Goal: Task Accomplishment & Management: Use online tool/utility

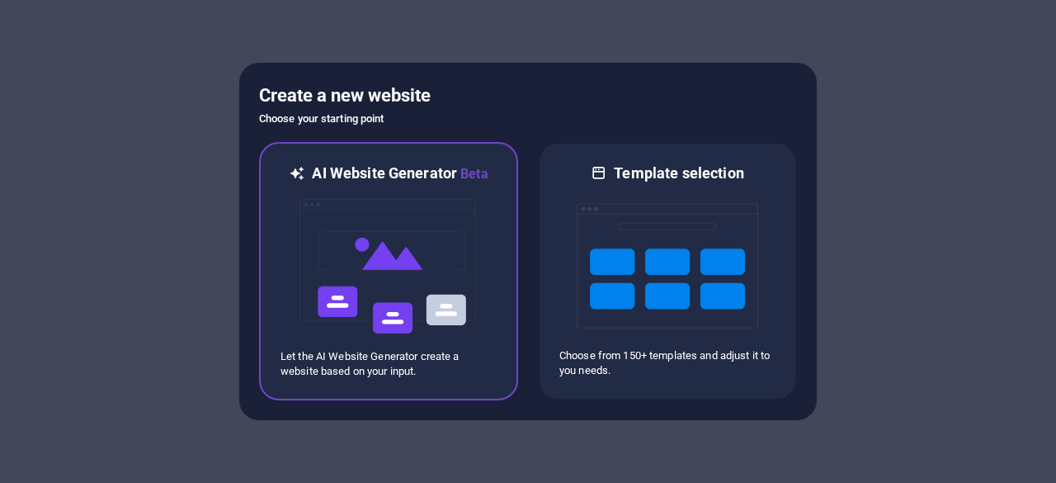
click at [389, 252] on img at bounding box center [388, 266] width 181 height 165
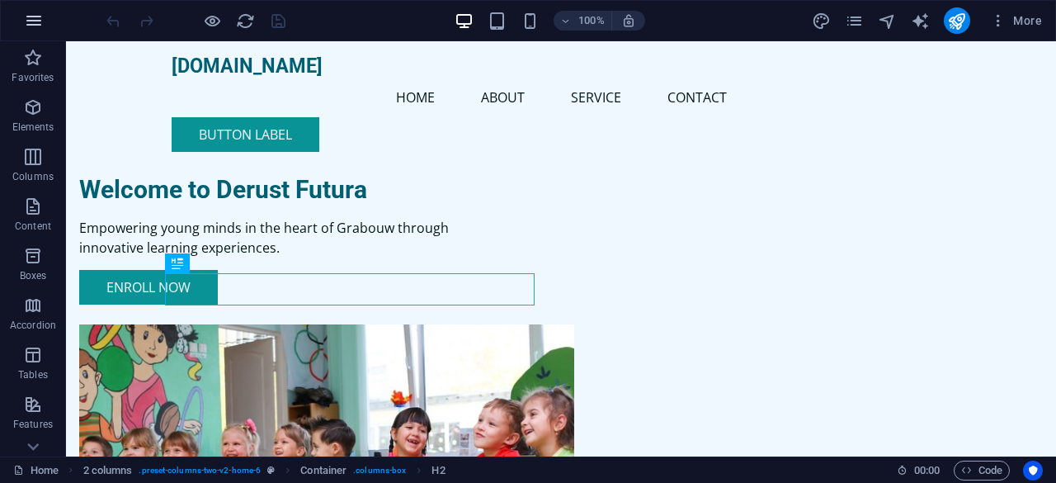
click at [35, 16] on icon "button" at bounding box center [34, 21] width 20 height 20
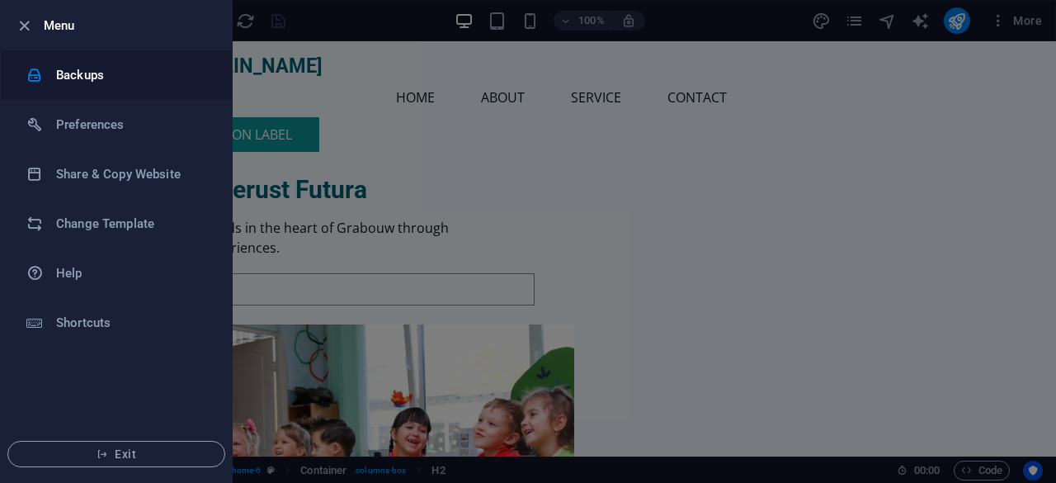
click at [80, 70] on h6 "Backups" at bounding box center [132, 75] width 153 height 20
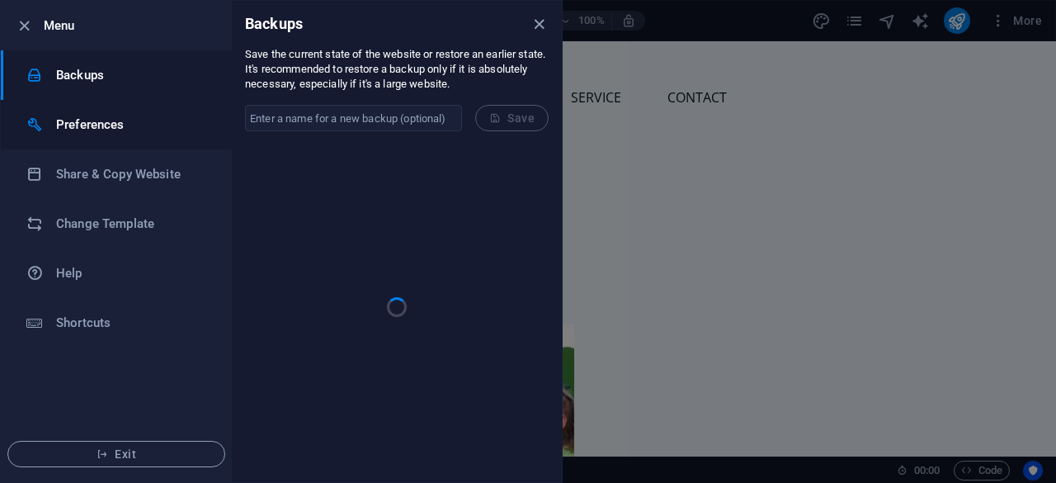
click at [84, 118] on h6 "Preferences" at bounding box center [132, 125] width 153 height 20
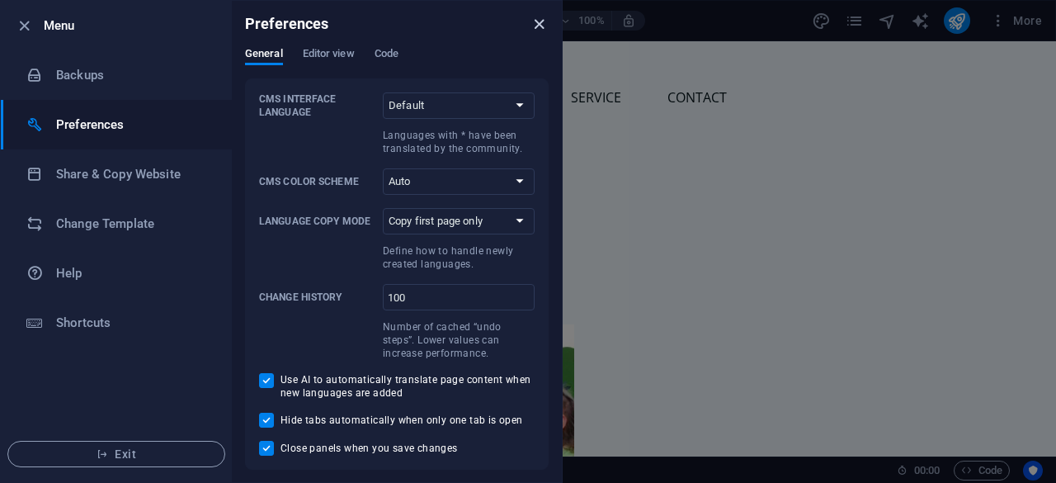
click at [539, 24] on icon "close" at bounding box center [539, 24] width 19 height 19
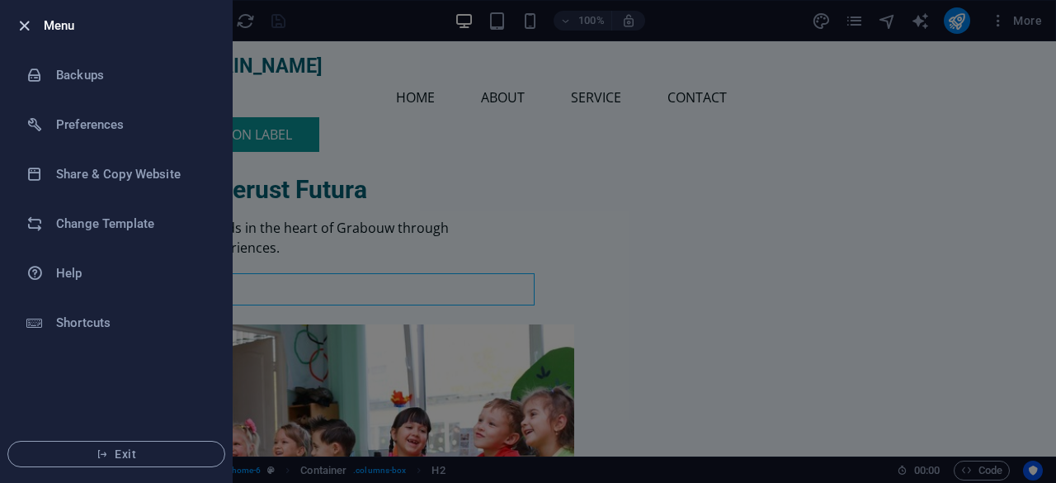
click at [16, 21] on icon "button" at bounding box center [24, 25] width 19 height 19
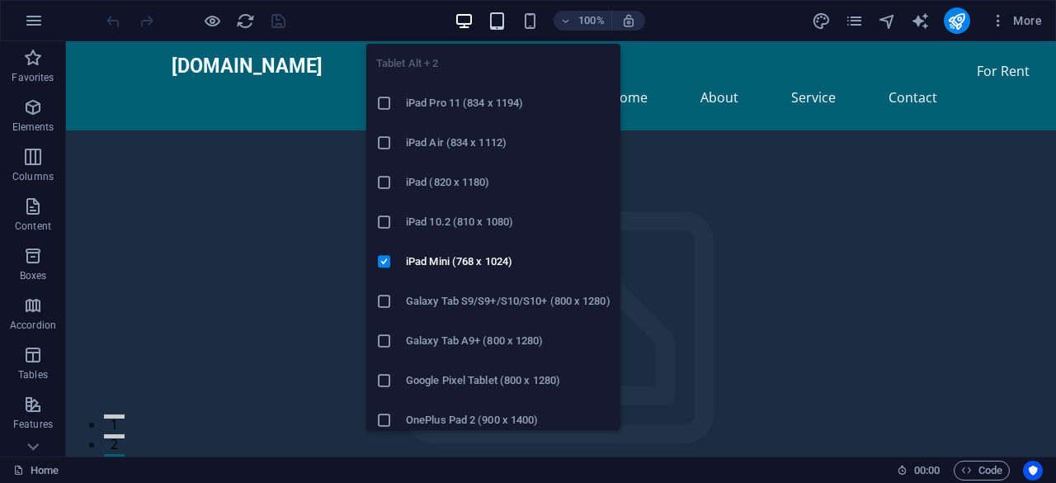
click at [505, 22] on icon "button" at bounding box center [497, 21] width 19 height 19
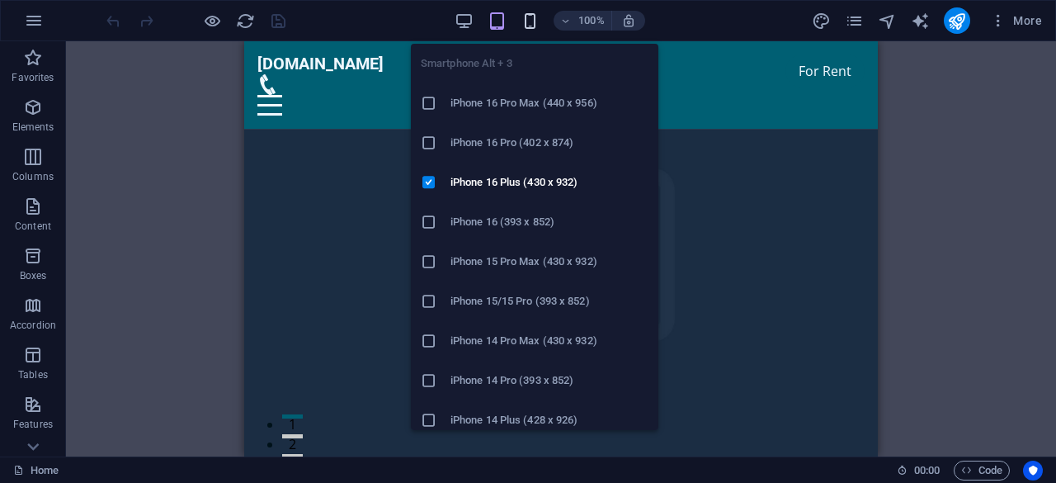
click at [528, 20] on icon "button" at bounding box center [530, 21] width 19 height 19
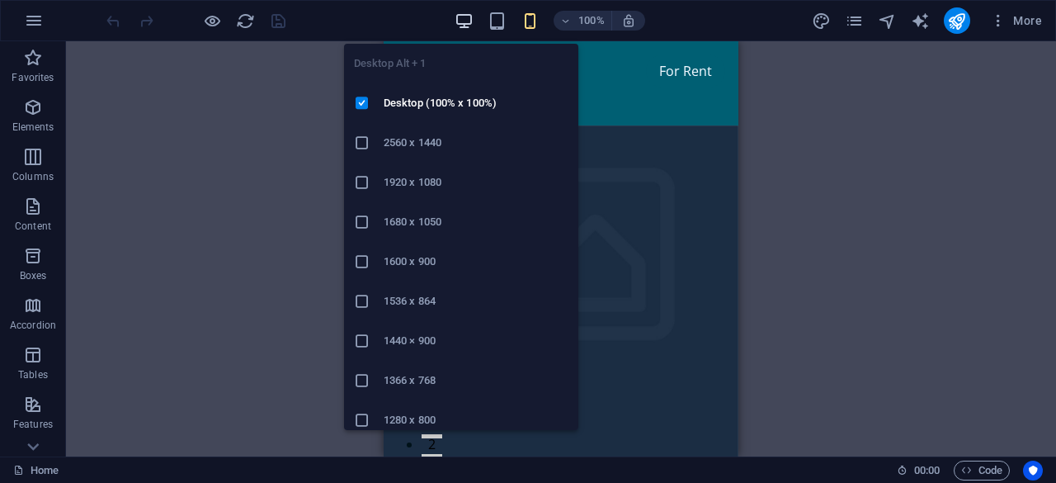
click at [466, 21] on icon "button" at bounding box center [464, 21] width 19 height 19
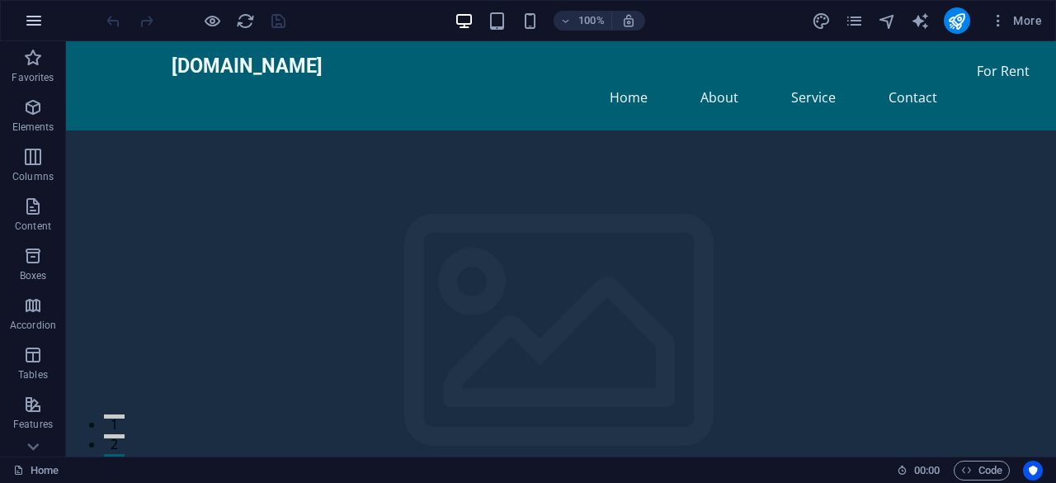
click at [33, 17] on icon "button" at bounding box center [34, 21] width 20 height 20
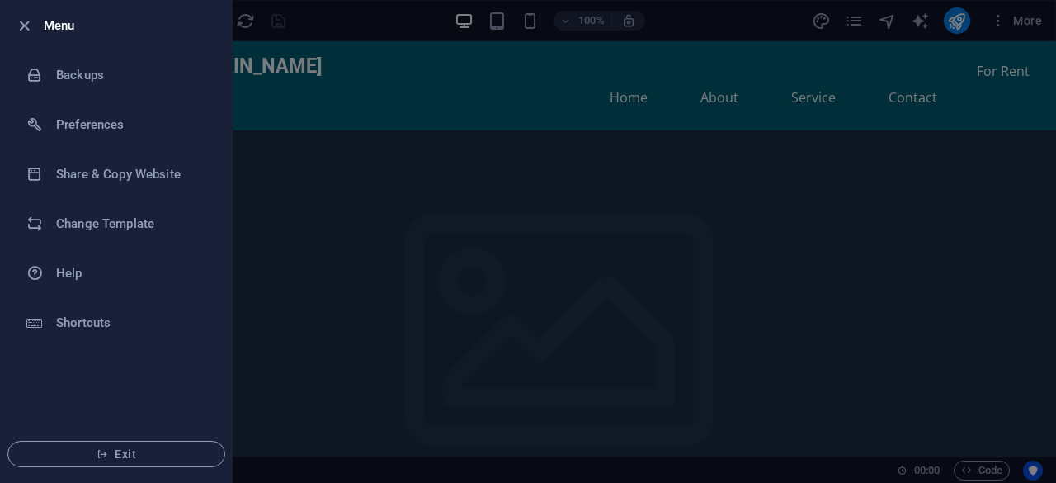
click at [332, 255] on div at bounding box center [528, 241] width 1056 height 483
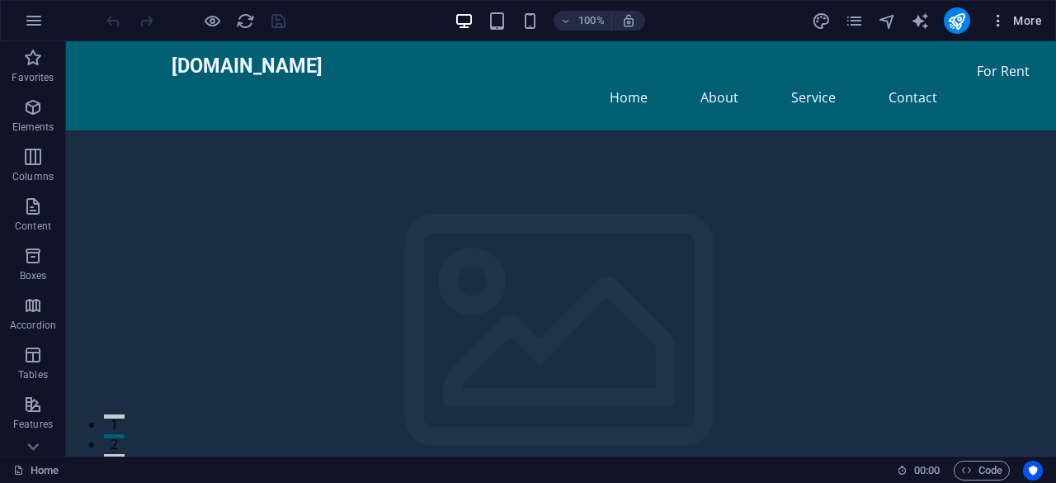
click at [998, 24] on icon "button" at bounding box center [998, 20] width 16 height 16
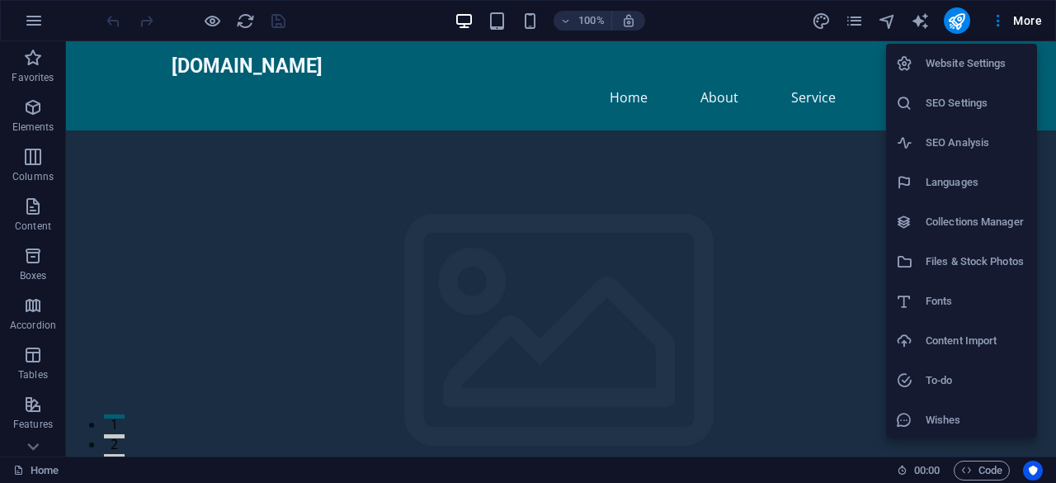
click at [353, 101] on div at bounding box center [528, 241] width 1056 height 483
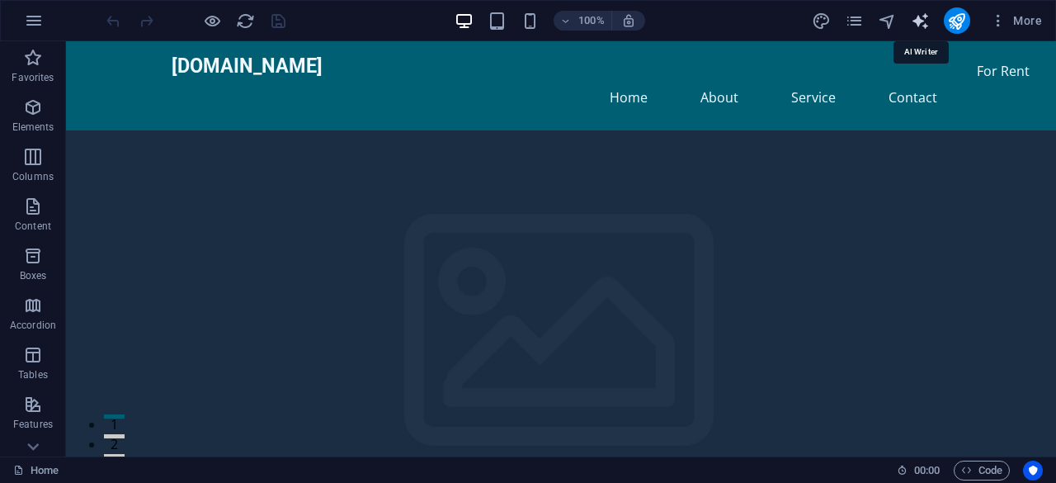
click at [924, 22] on icon "text_generator" at bounding box center [920, 21] width 19 height 19
select select "English"
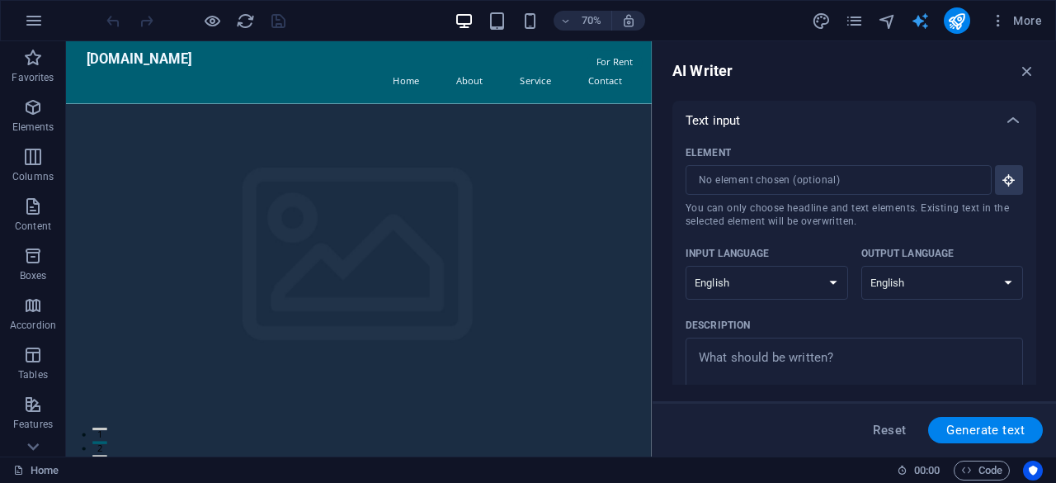
click at [929, 26] on icon "text_generator" at bounding box center [920, 21] width 19 height 19
click at [1031, 62] on icon "button" at bounding box center [1027, 71] width 18 height 18
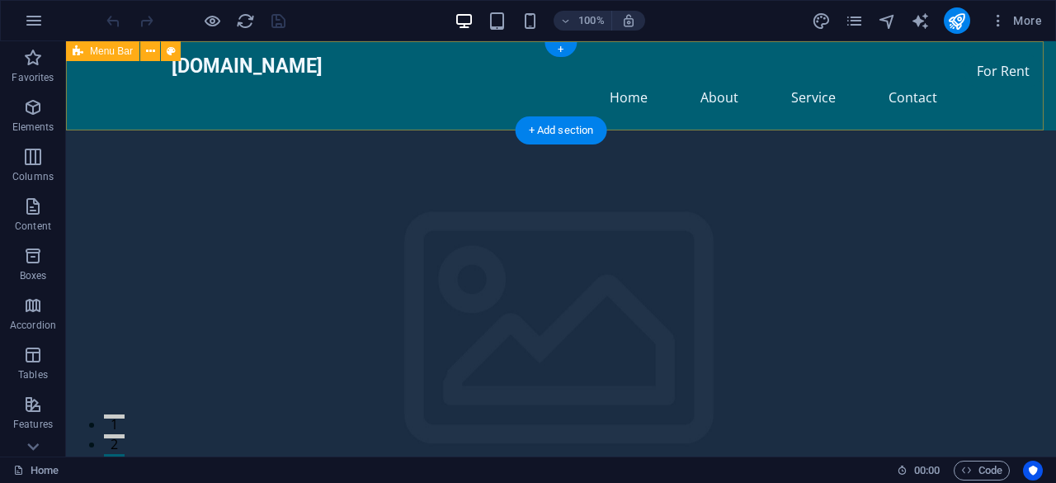
click at [465, 60] on div "derustfutura.co.za Home About Service Contact" at bounding box center [561, 85] width 990 height 89
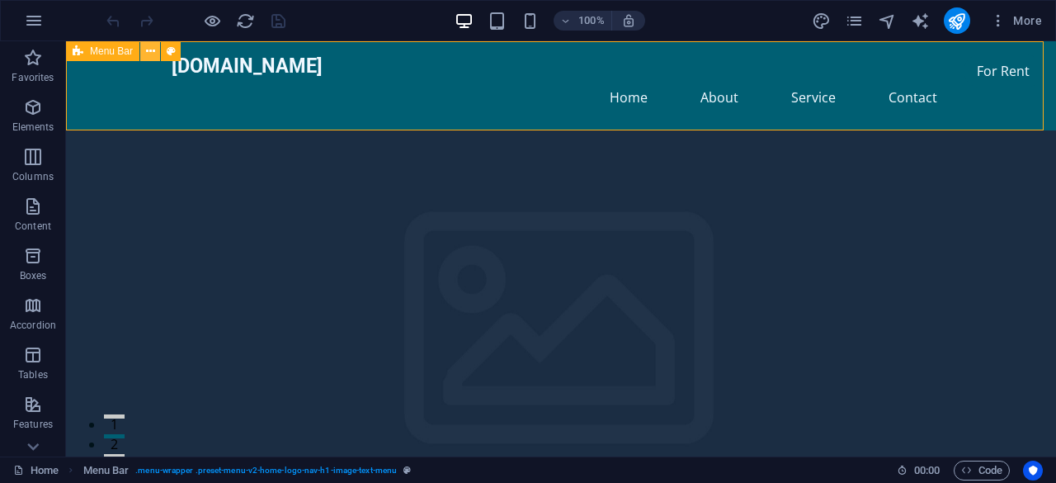
click at [144, 52] on button at bounding box center [150, 51] width 20 height 20
click at [172, 51] on icon at bounding box center [171, 51] width 9 height 17
select select "rem"
select select "preset-menu-v2-home-logo-nav-h1-image-text-menu"
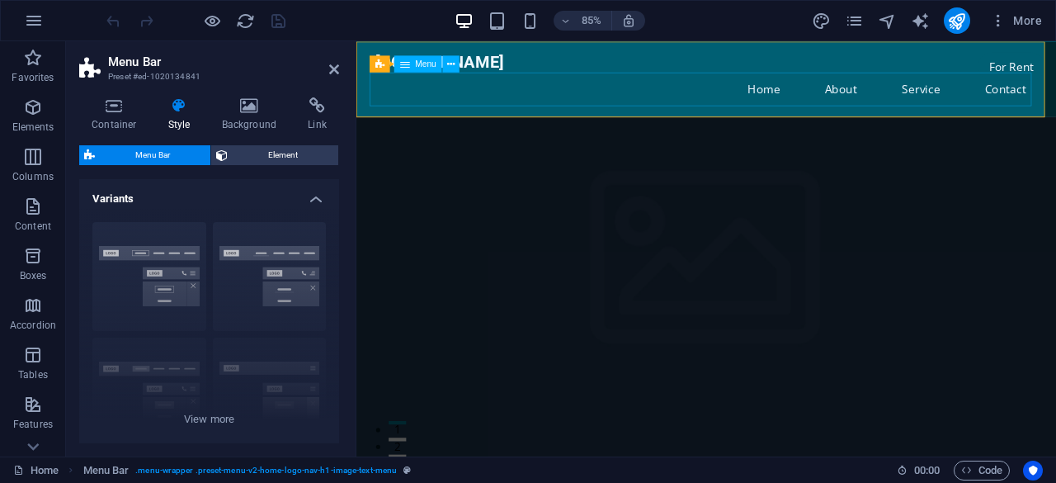
click at [450, 111] on nav "Home About Service Contact" at bounding box center [768, 98] width 779 height 40
click at [325, 67] on h2 "Menu Bar" at bounding box center [223, 61] width 231 height 15
click at [337, 68] on icon at bounding box center [334, 69] width 10 height 13
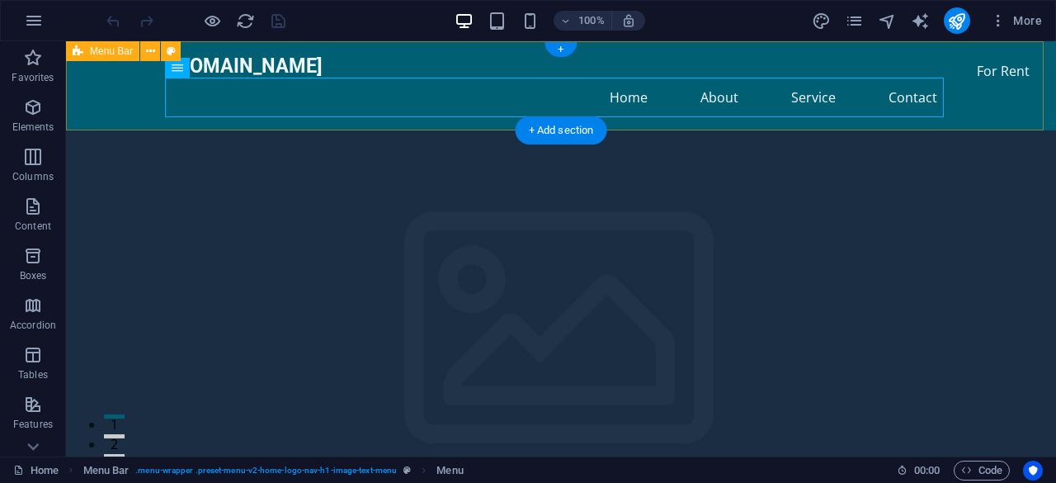
click at [106, 80] on div "derustfutura.co.za Home About Service Contact" at bounding box center [561, 85] width 990 height 89
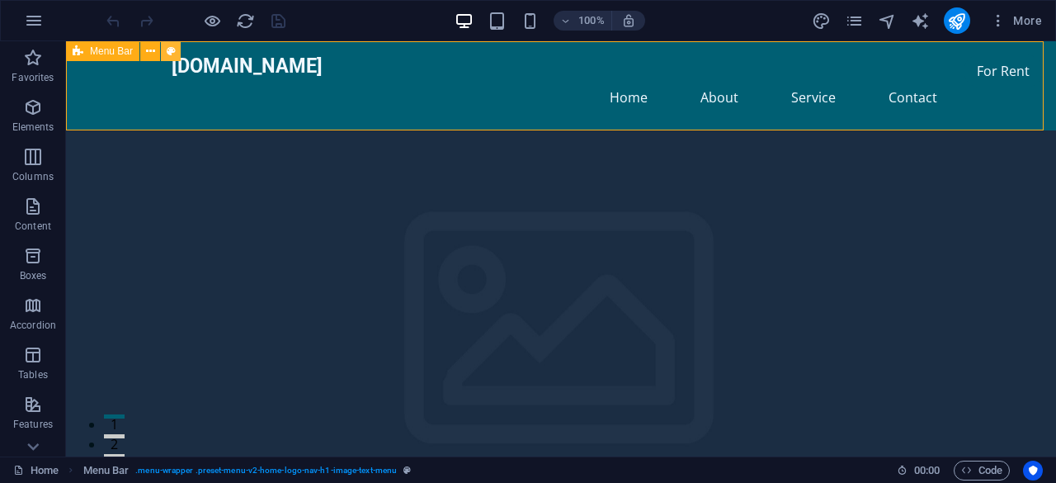
click at [177, 48] on button at bounding box center [171, 51] width 20 height 20
select select "rem"
select select "preset-menu-v2-home-logo-nav-h1-image-text-menu"
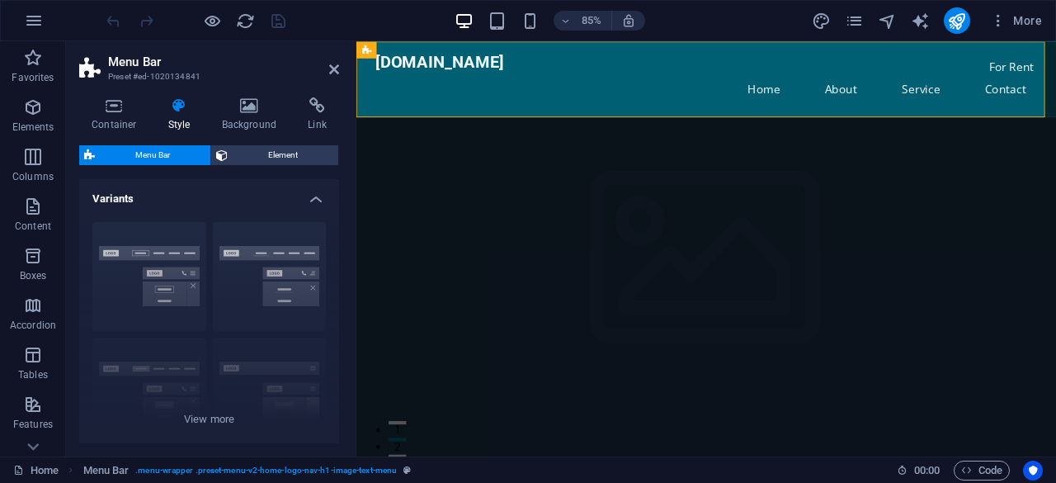
click at [183, 120] on h4 "Style" at bounding box center [183, 114] width 54 height 35
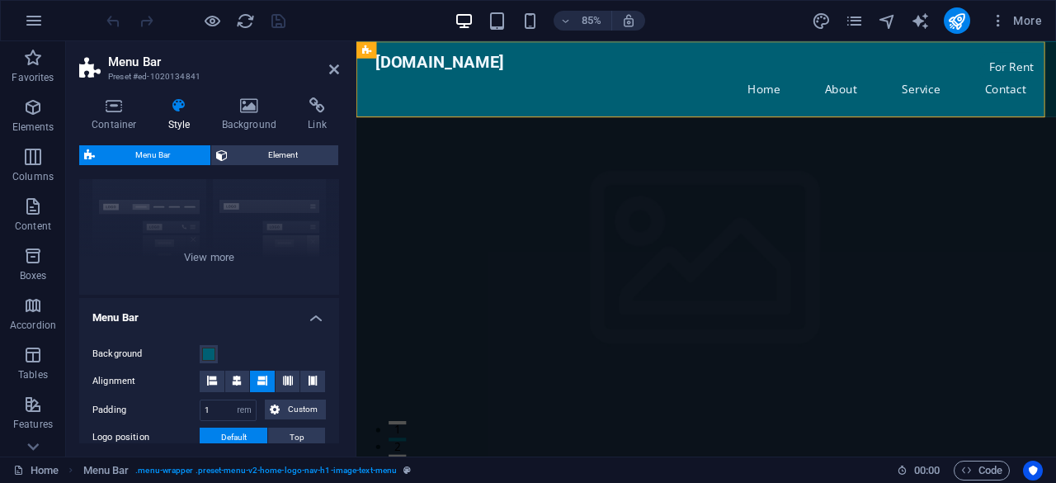
scroll to position [247, 0]
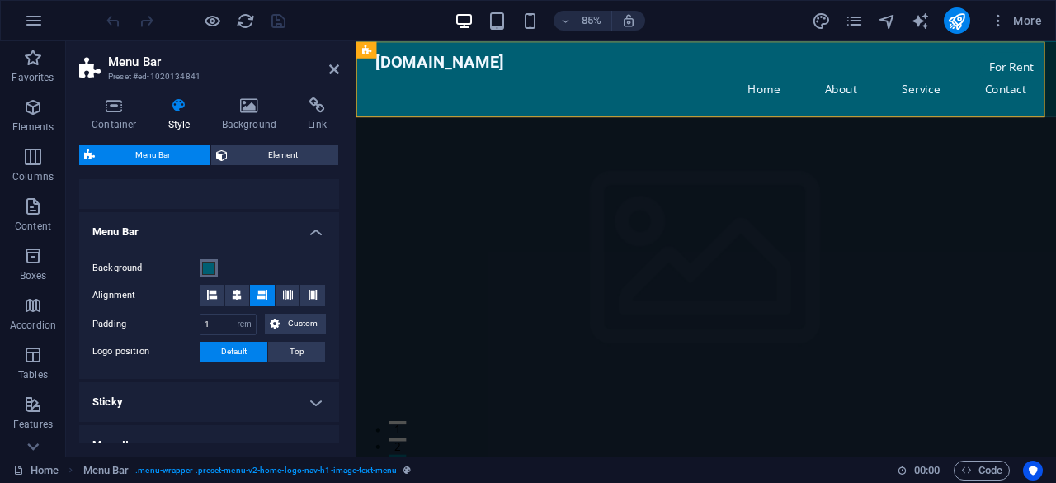
click at [210, 270] on span at bounding box center [208, 267] width 13 height 13
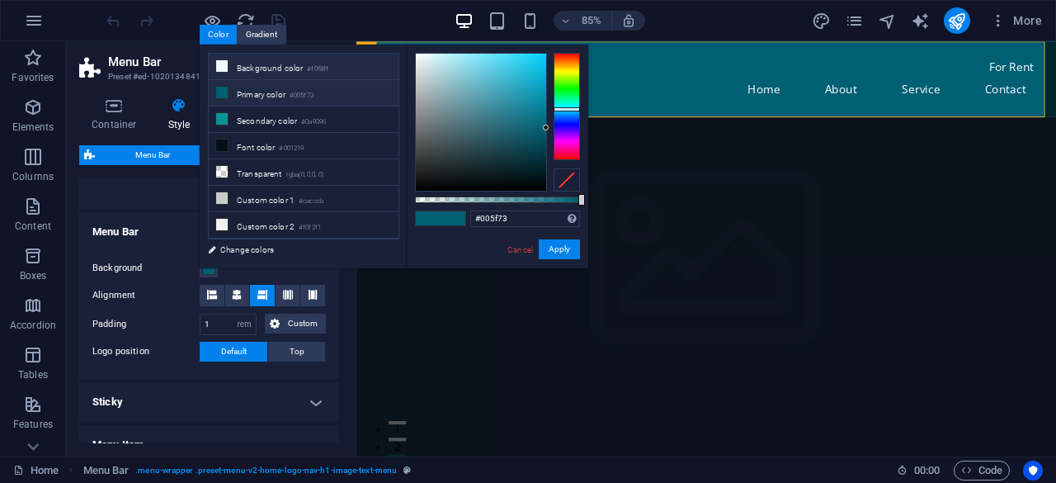
click at [219, 66] on icon at bounding box center [222, 66] width 12 height 12
type input "#f0f8ff"
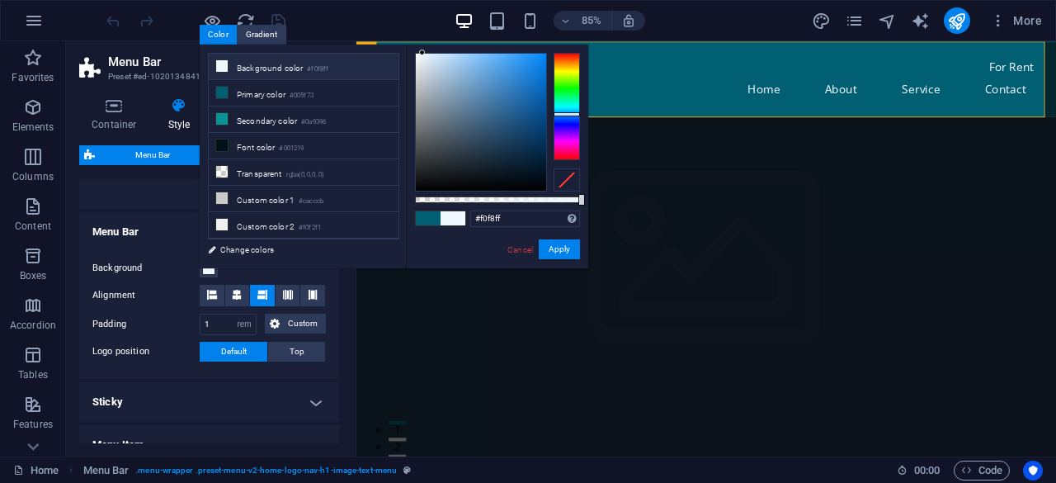
click at [219, 67] on icon at bounding box center [222, 66] width 12 height 12
click at [562, 252] on button "Apply" at bounding box center [559, 249] width 41 height 20
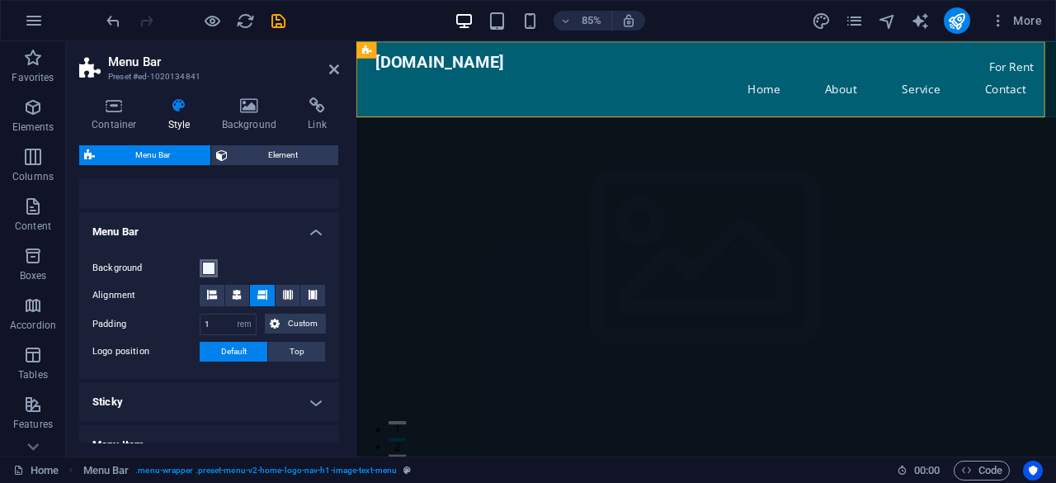
select select
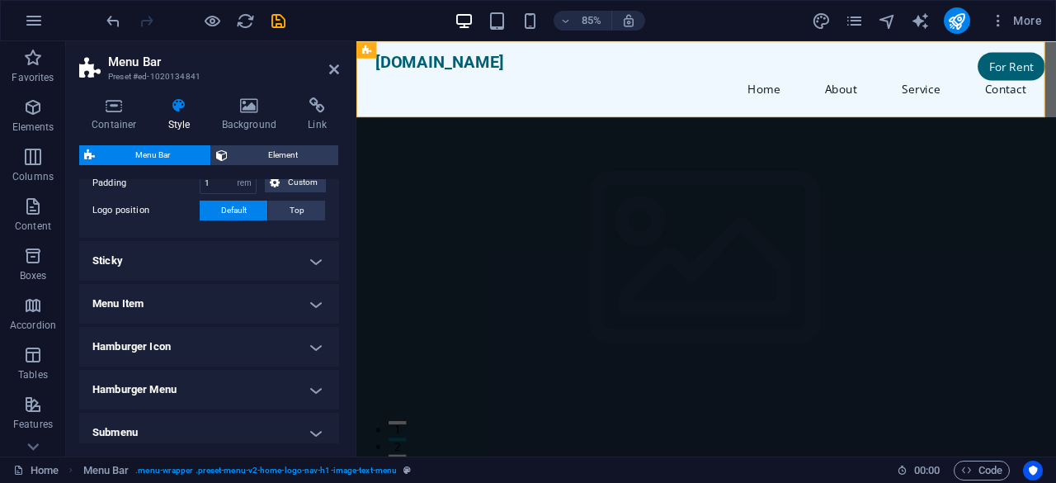
scroll to position [412, 0]
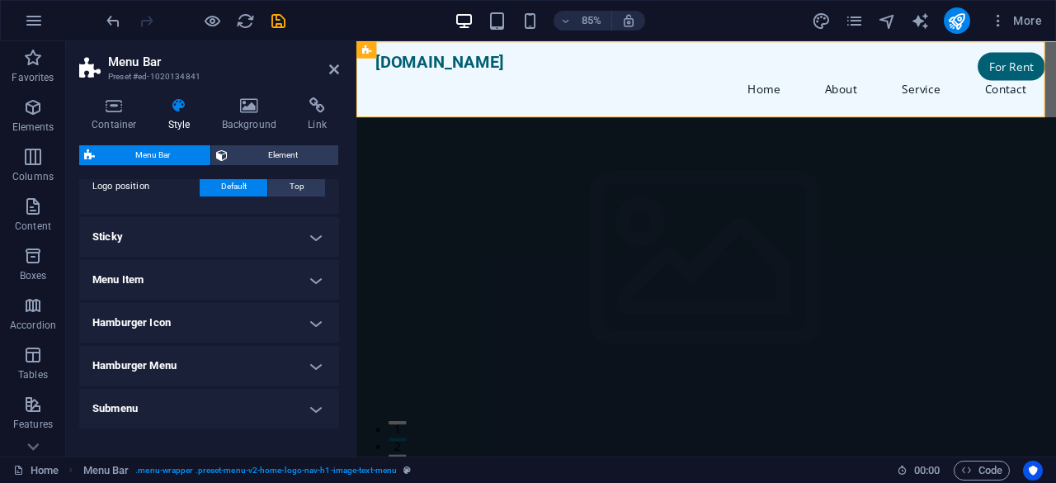
click at [307, 280] on h4 "Menu Item" at bounding box center [209, 280] width 260 height 40
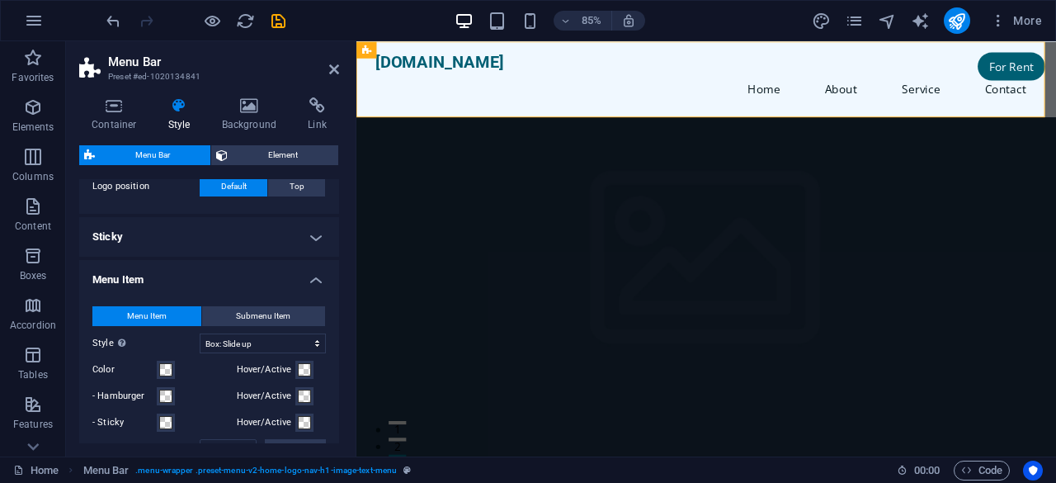
click at [309, 280] on h4 "Menu Item" at bounding box center [209, 275] width 260 height 30
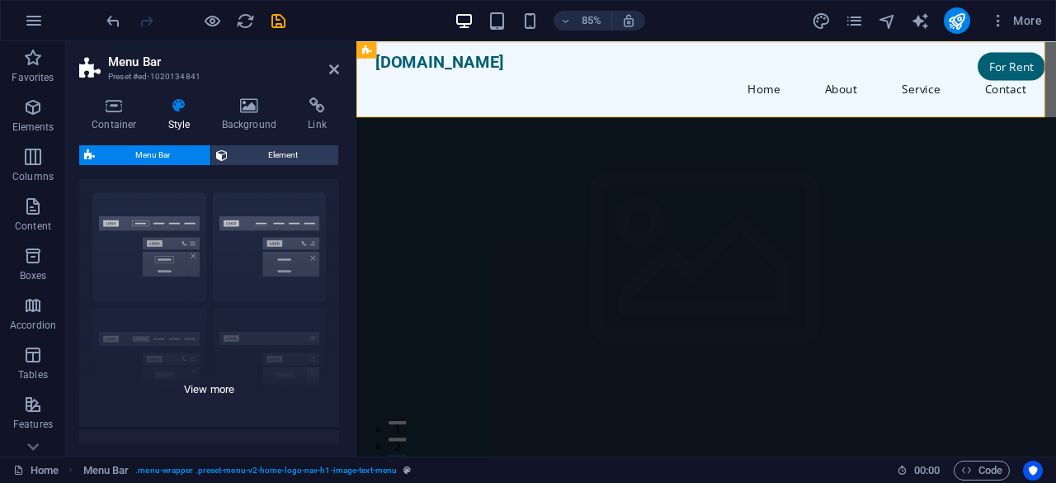
scroll to position [0, 0]
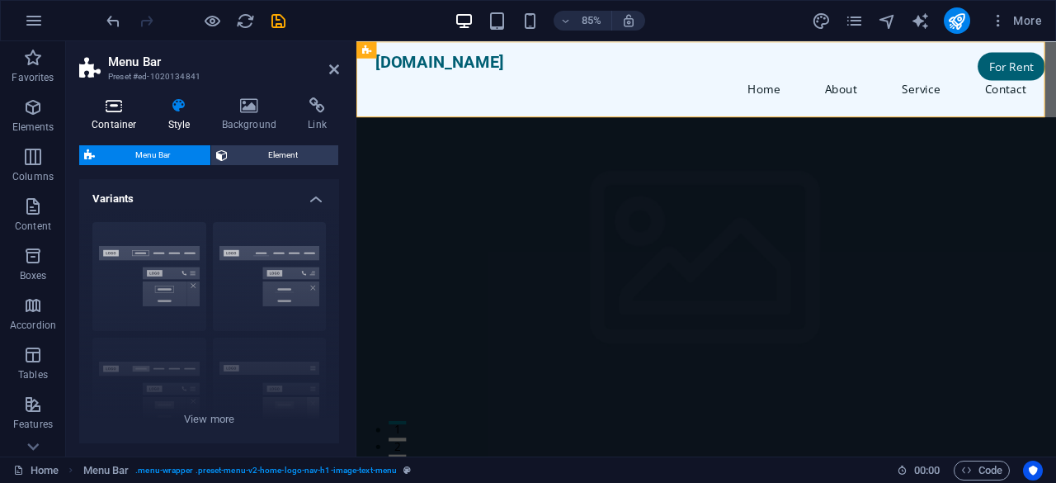
click at [114, 113] on icon at bounding box center [114, 105] width 70 height 16
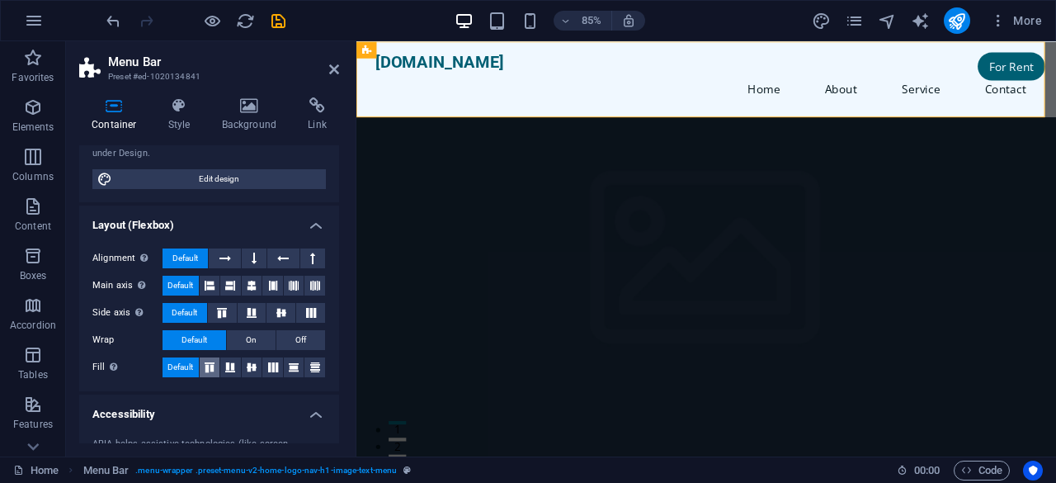
scroll to position [165, 0]
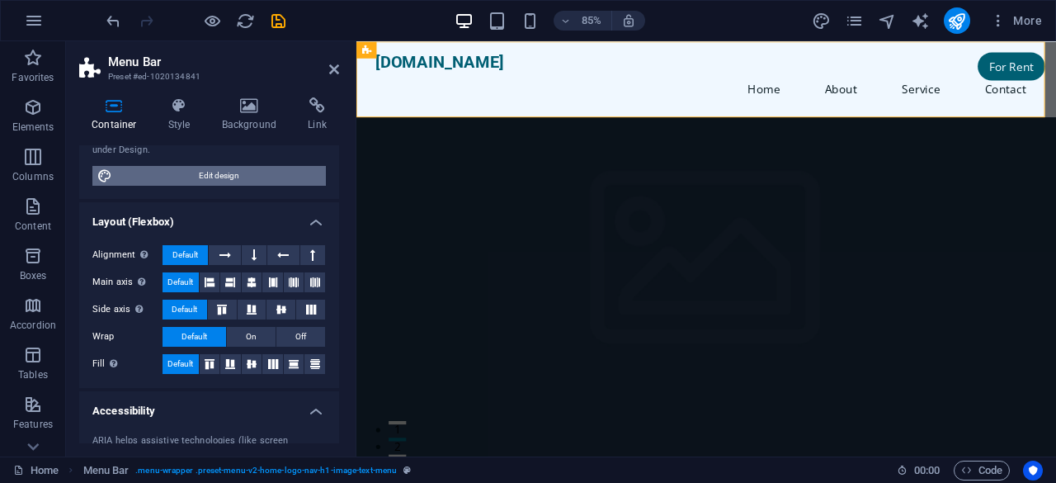
click at [215, 177] on span "Edit design" at bounding box center [219, 176] width 204 height 20
select select "px"
select select "200"
select select "px"
select select "rem"
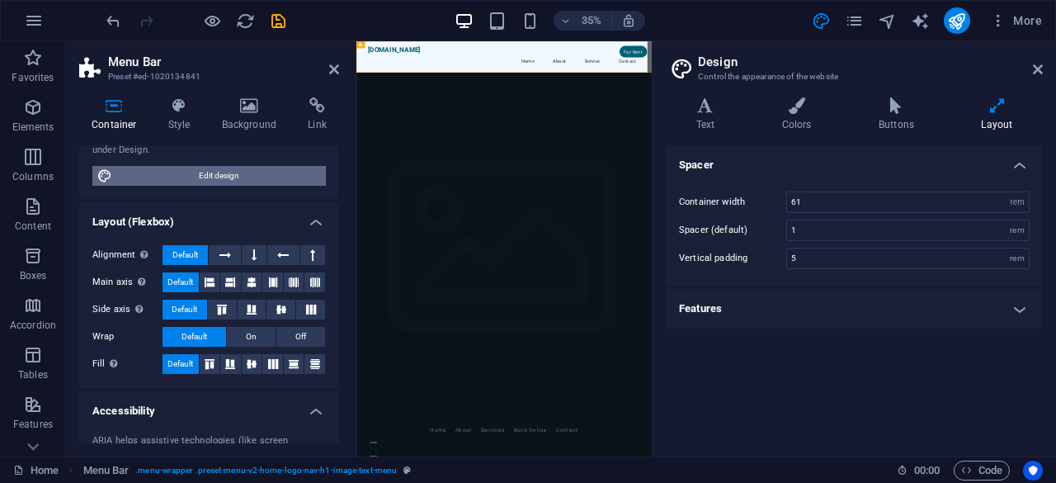
click at [214, 176] on span "Edit design" at bounding box center [219, 176] width 204 height 20
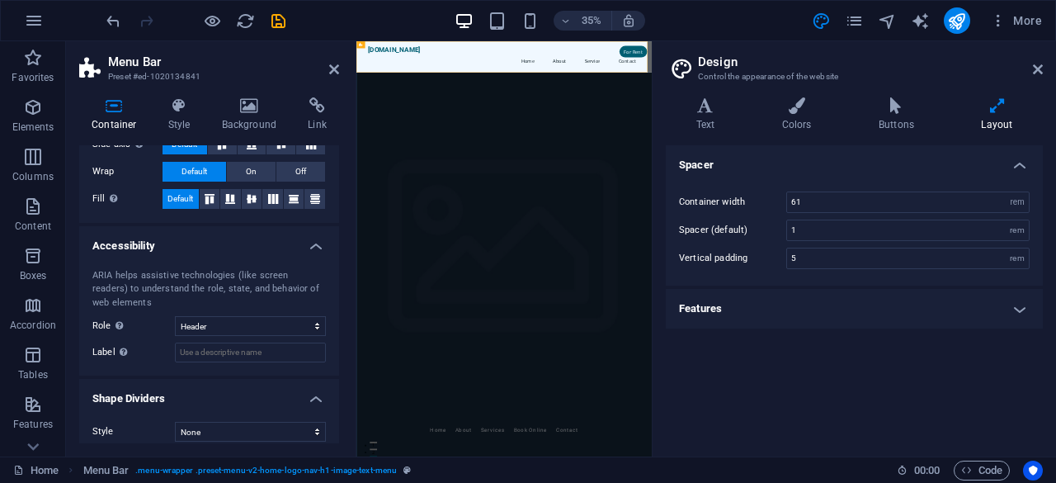
scroll to position [340, 0]
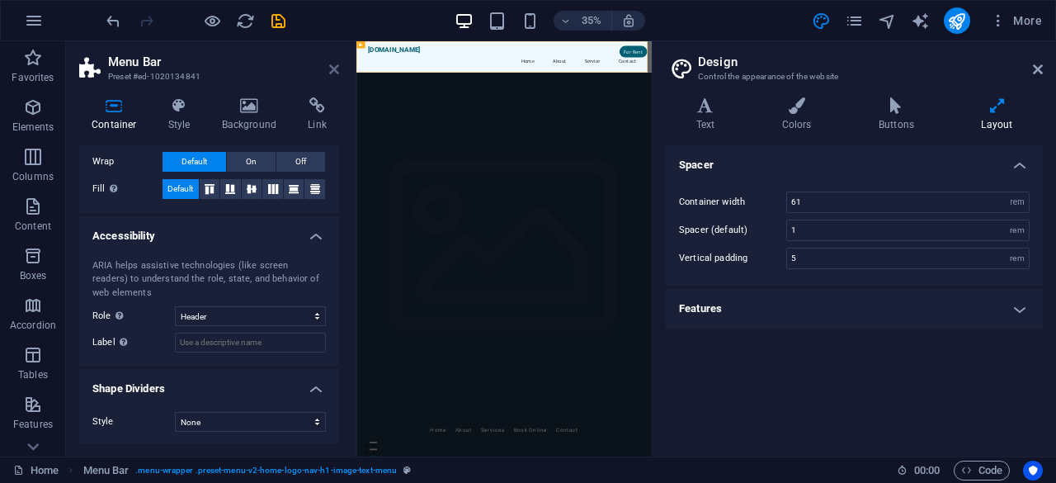
click at [332, 68] on icon at bounding box center [334, 69] width 10 height 13
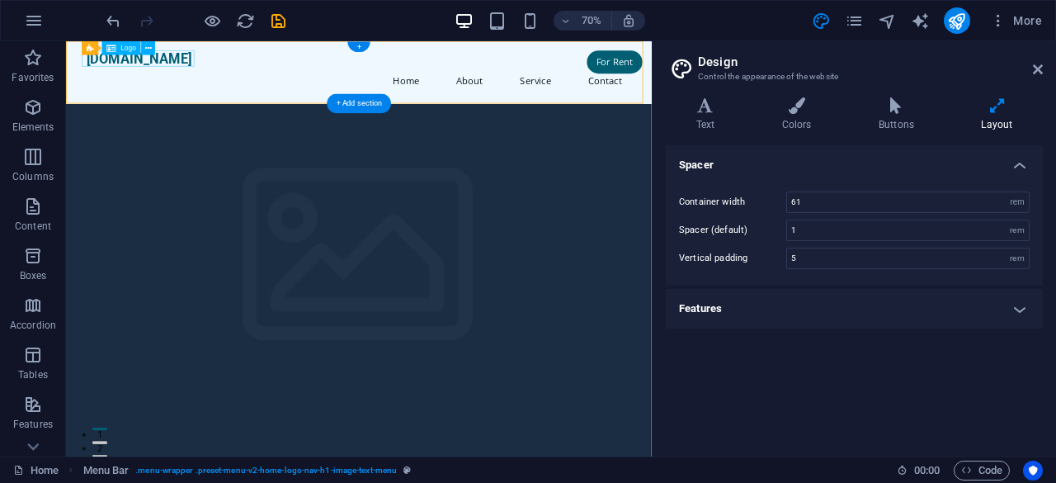
click at [214, 63] on div "[DOMAIN_NAME]" at bounding box center [484, 65] width 779 height 23
click at [148, 49] on icon at bounding box center [148, 48] width 7 height 12
click at [130, 49] on span "Logo" at bounding box center [128, 48] width 16 height 7
click at [145, 50] on icon at bounding box center [148, 48] width 7 height 12
click at [197, 68] on div "[DOMAIN_NAME]" at bounding box center [484, 65] width 779 height 23
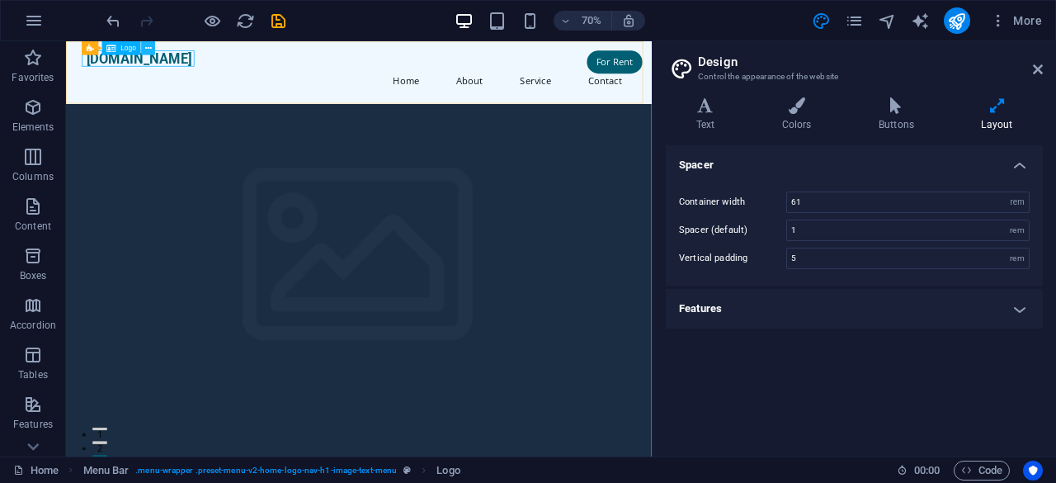
click at [150, 47] on icon at bounding box center [148, 48] width 7 height 12
click at [229, 65] on div "[DOMAIN_NAME]" at bounding box center [484, 65] width 779 height 23
click at [180, 59] on div "H2 Banner Container Menu Bar Menu Menu Bar Menu Banner Menu Bar Menu Bar Logo T…" at bounding box center [359, 248] width 586 height 415
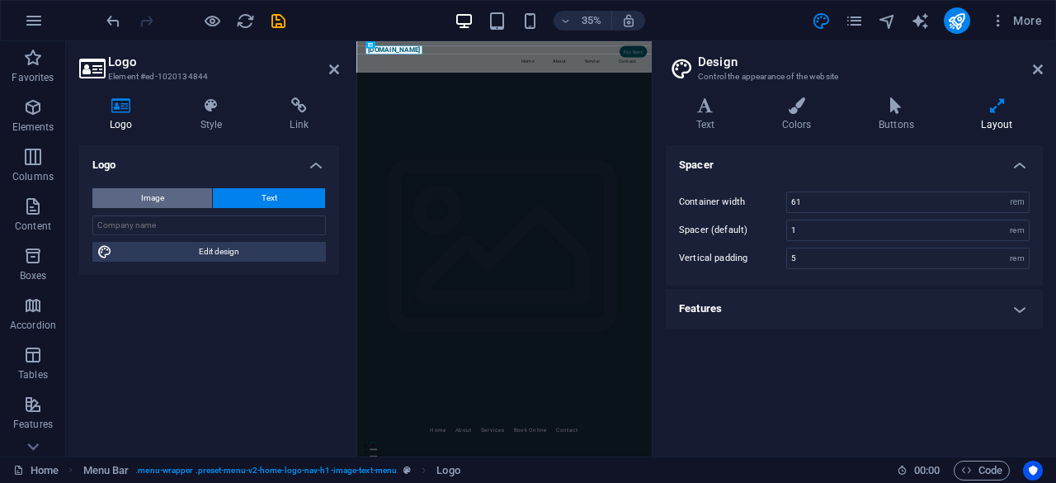
click at [143, 195] on span "Image" at bounding box center [152, 198] width 23 height 20
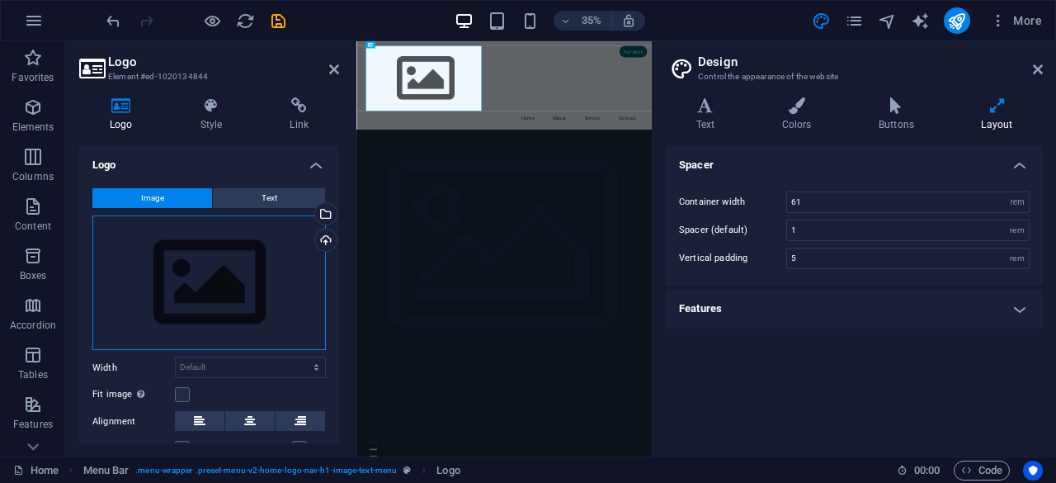
click at [205, 290] on div "Drag files here, click to choose files or select files from Files or our free s…" at bounding box center [208, 282] width 233 height 135
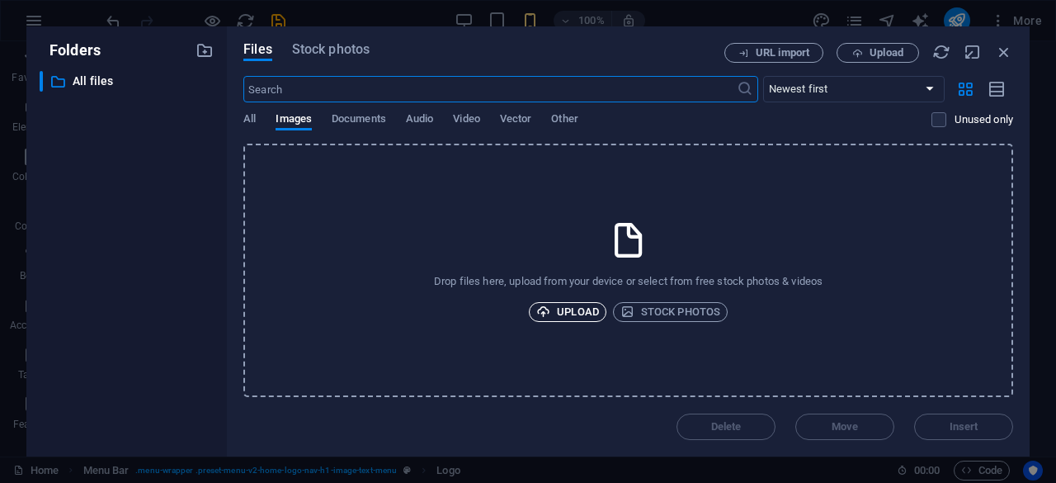
click at [571, 313] on span "Upload" at bounding box center [567, 312] width 63 height 20
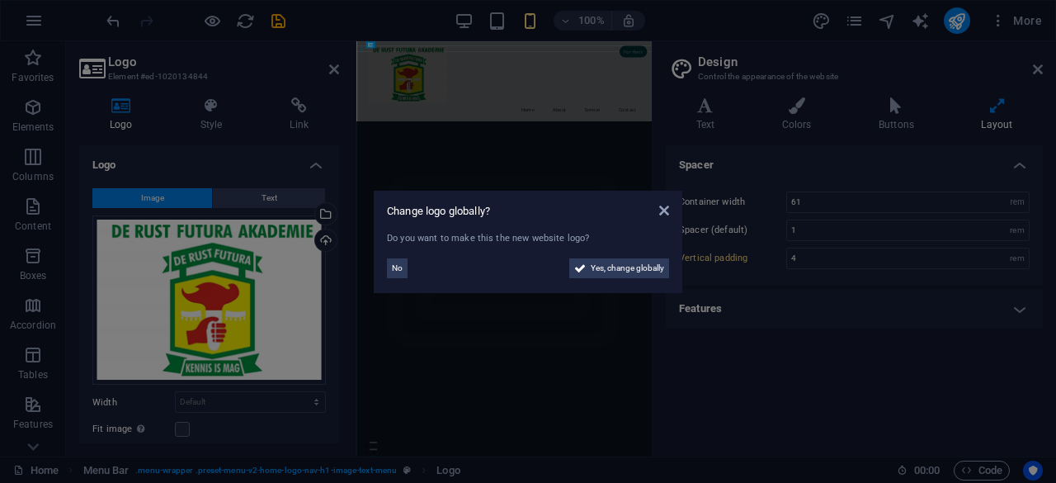
type input "5"
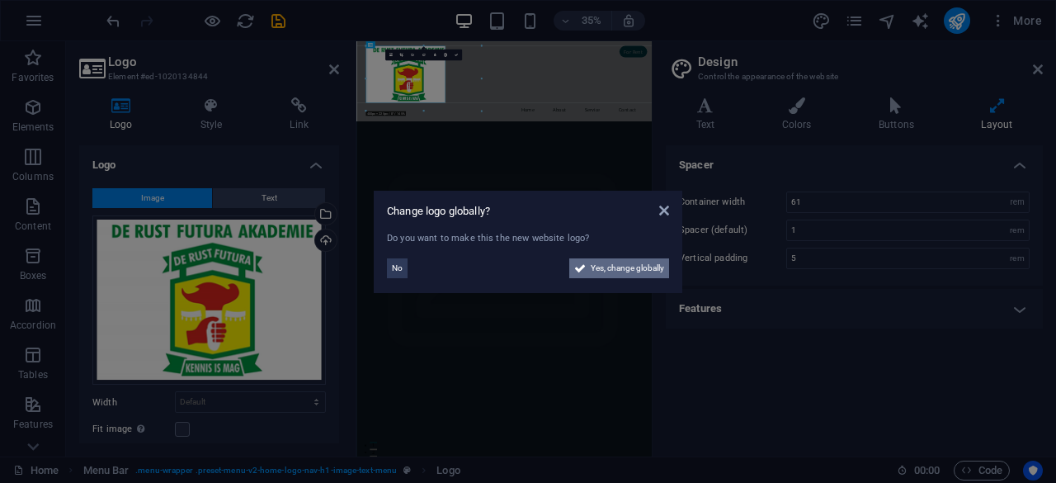
click at [629, 260] on span "Yes, change globally" at bounding box center [627, 268] width 73 height 20
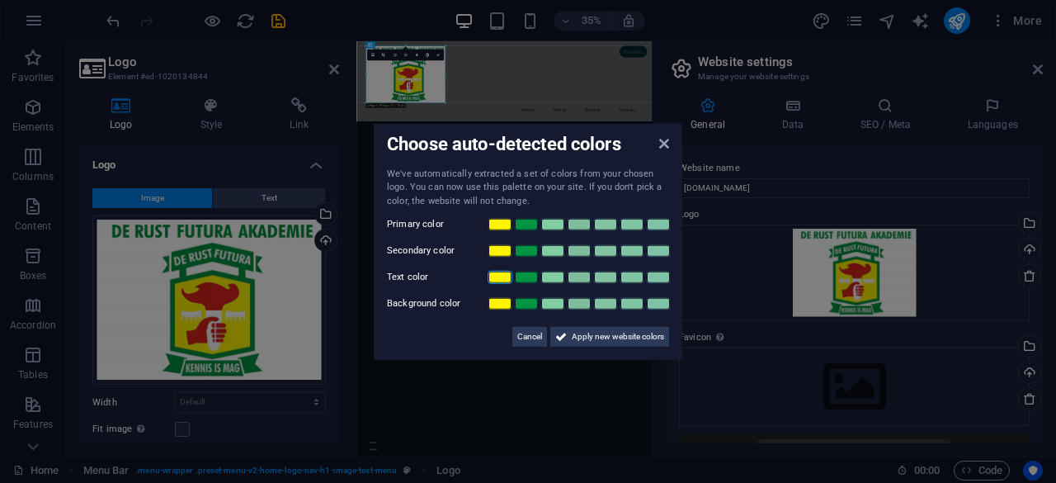
click at [497, 276] on link at bounding box center [500, 277] width 25 height 13
click at [501, 278] on link at bounding box center [500, 277] width 25 height 13
click at [498, 276] on link at bounding box center [500, 277] width 25 height 13
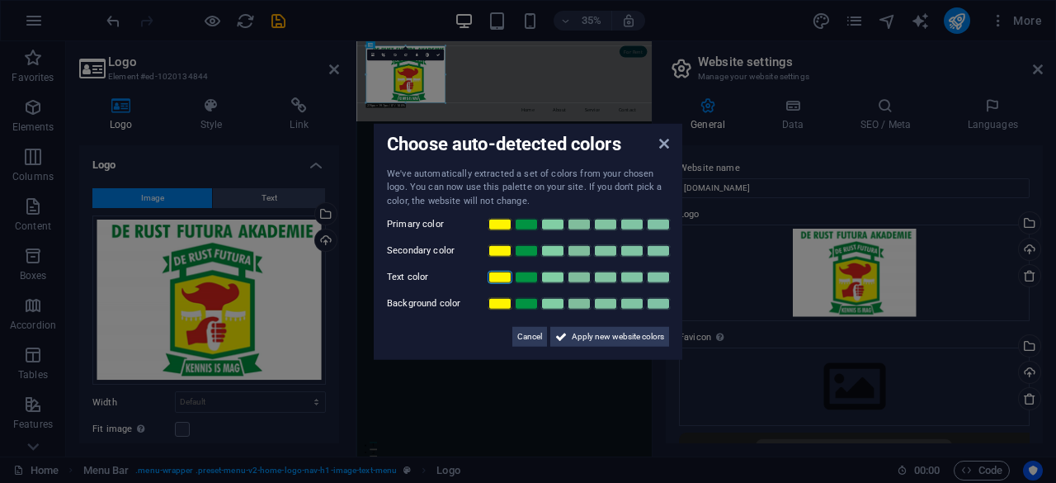
click at [498, 277] on link at bounding box center [500, 277] width 25 height 13
click at [502, 308] on link at bounding box center [500, 303] width 25 height 13
click at [530, 334] on span "Cancel" at bounding box center [529, 337] width 25 height 20
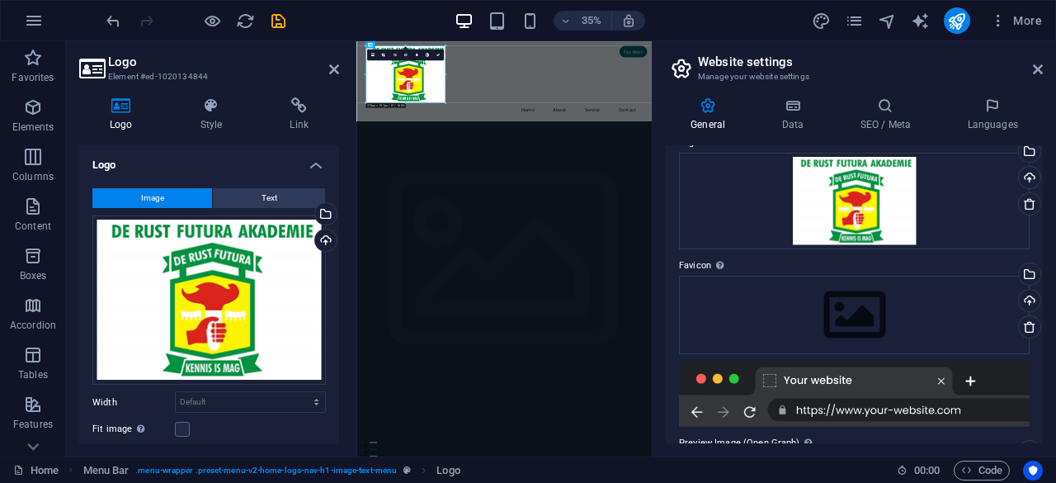
scroll to position [82, 0]
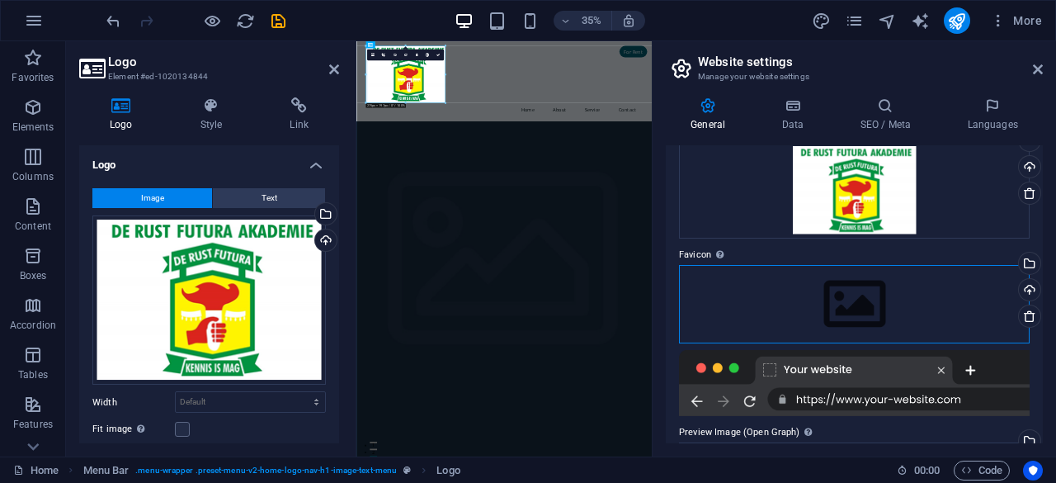
click at [850, 306] on div "Drag files here, click to choose files or select files from Files or our free s…" at bounding box center [854, 304] width 351 height 78
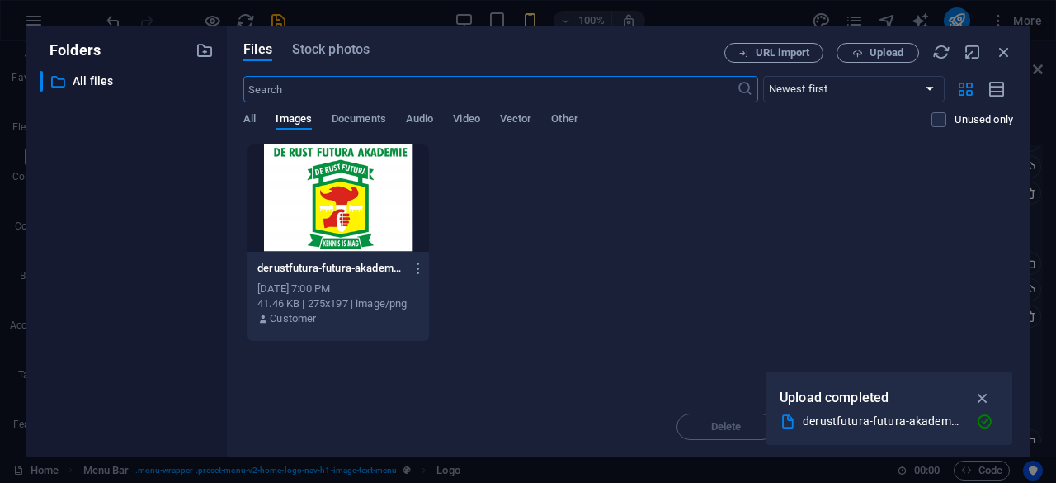
click at [325, 220] on div at bounding box center [337, 197] width 181 height 107
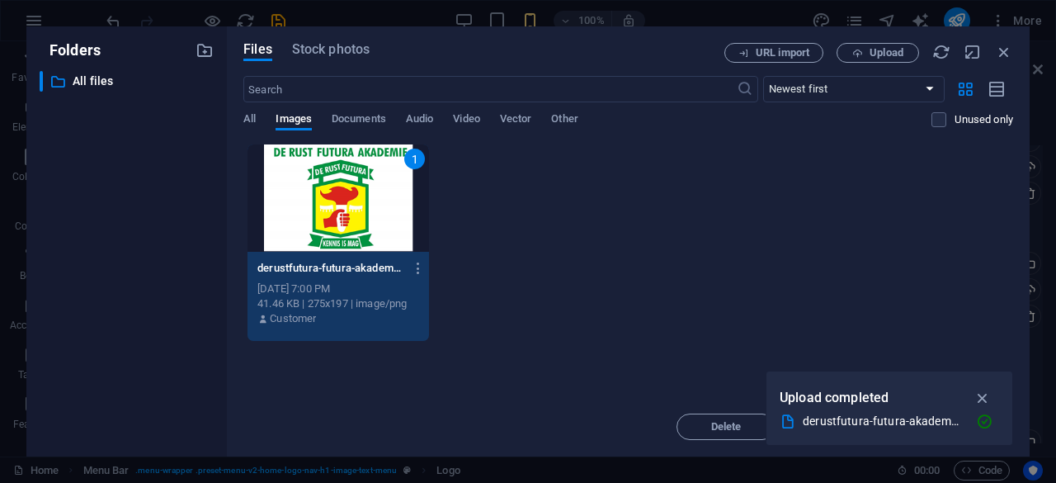
click at [325, 220] on div "1" at bounding box center [337, 197] width 181 height 107
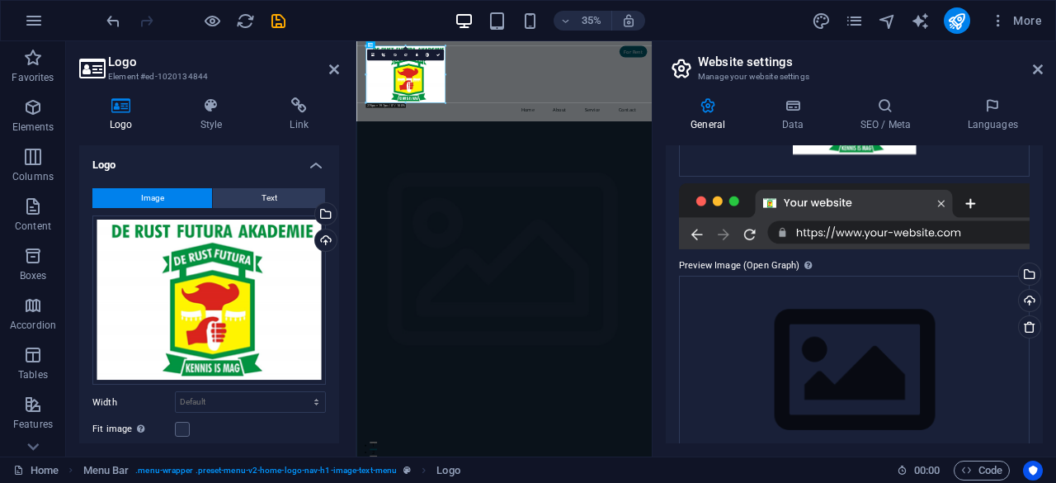
scroll to position [337, 0]
